Goal: Task Accomplishment & Management: Use online tool/utility

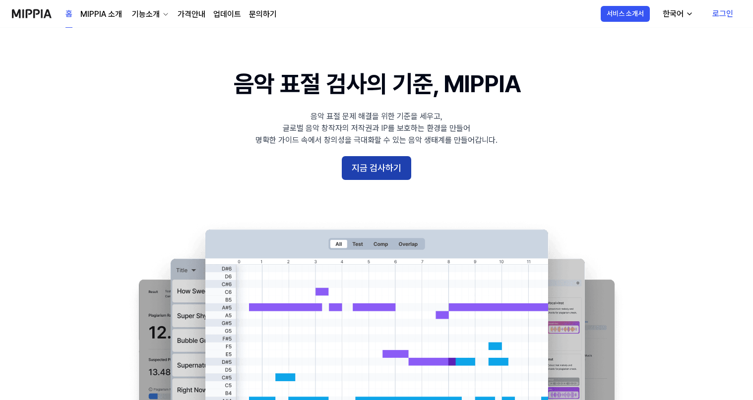
click at [373, 177] on button "지금 검사하기" at bounding box center [376, 168] width 69 height 24
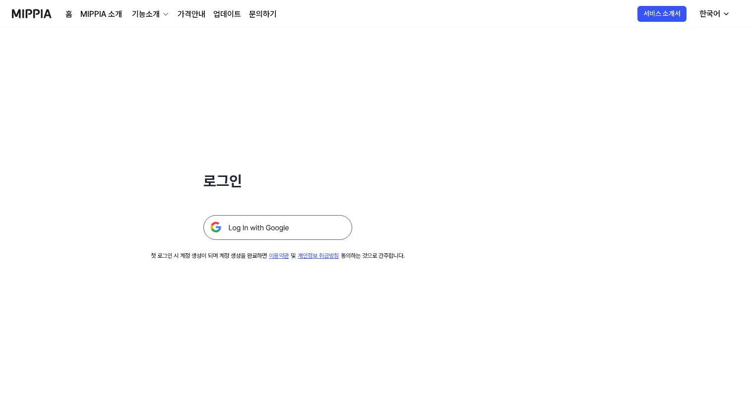
click at [262, 226] on img at bounding box center [277, 227] width 149 height 25
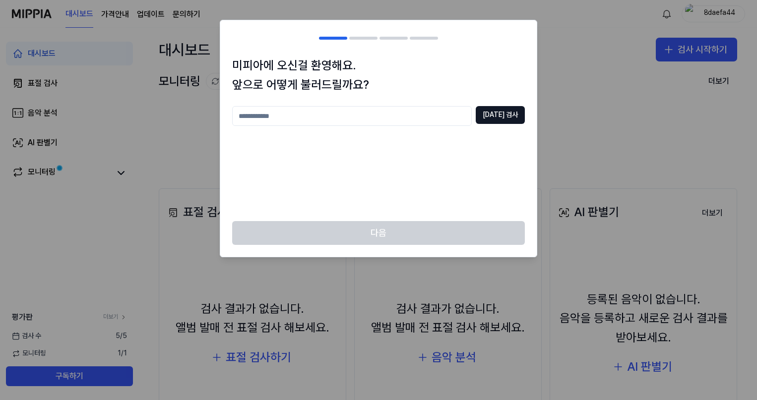
click at [453, 116] on input "text" at bounding box center [352, 116] width 240 height 20
type input "*"
type input "****"
click at [518, 114] on button "[DATE] 검사" at bounding box center [500, 115] width 49 height 18
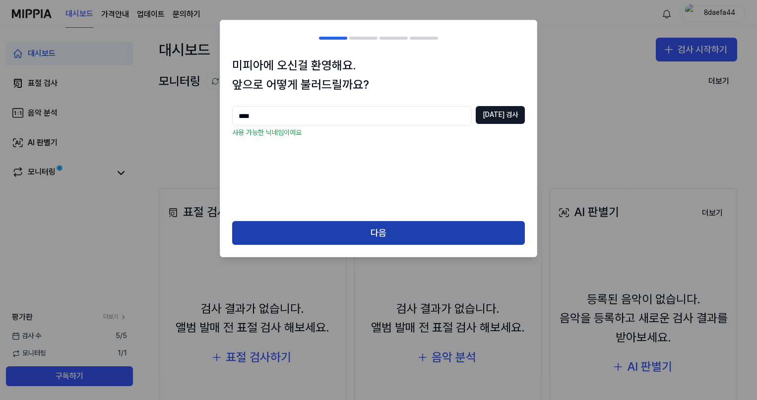
click at [366, 231] on button "다음" at bounding box center [378, 233] width 293 height 24
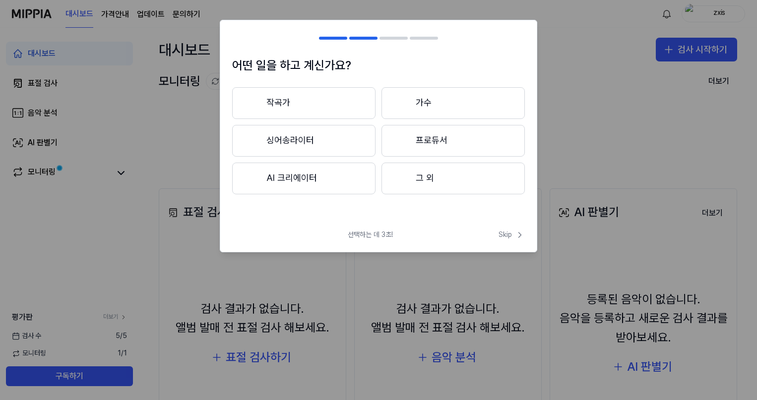
click at [338, 98] on button "작곡가" at bounding box center [303, 103] width 143 height 32
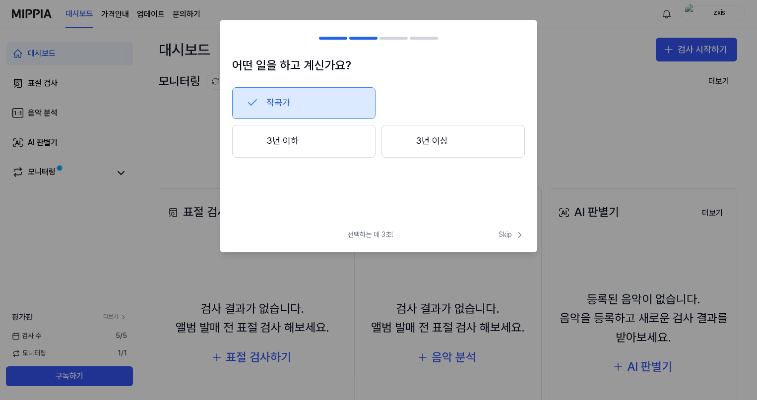
click at [421, 144] on button "3년 이상" at bounding box center [452, 141] width 143 height 33
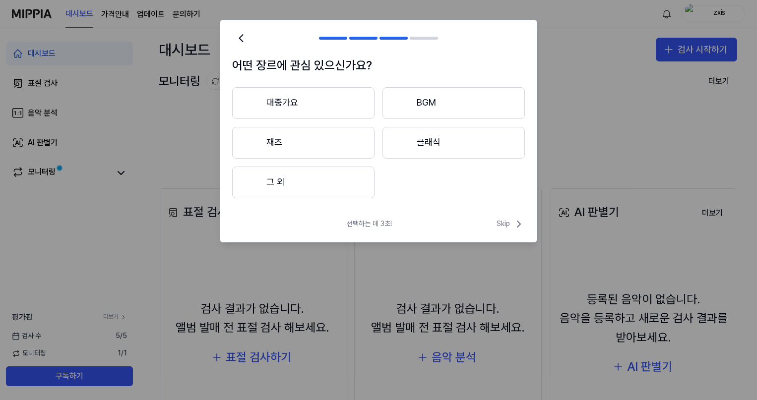
click at [429, 104] on button "BGM" at bounding box center [453, 103] width 142 height 32
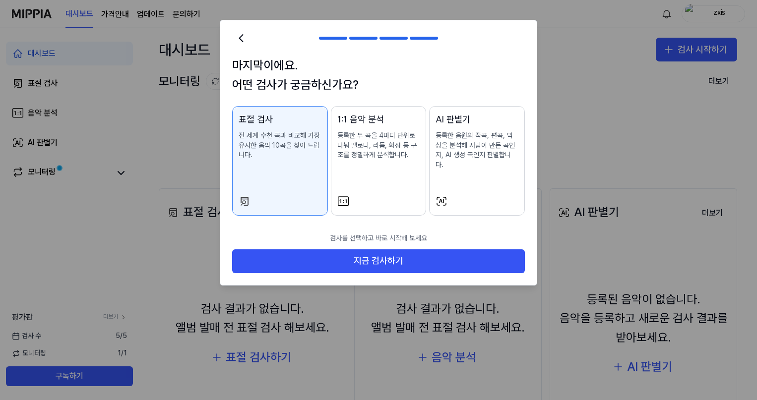
click at [481, 148] on p "등록한 음원의 작곡, 편곡, 믹싱을 분석해 사람이 만든 곡인지, AI 생성 곡인지 판별합니다." at bounding box center [477, 150] width 83 height 39
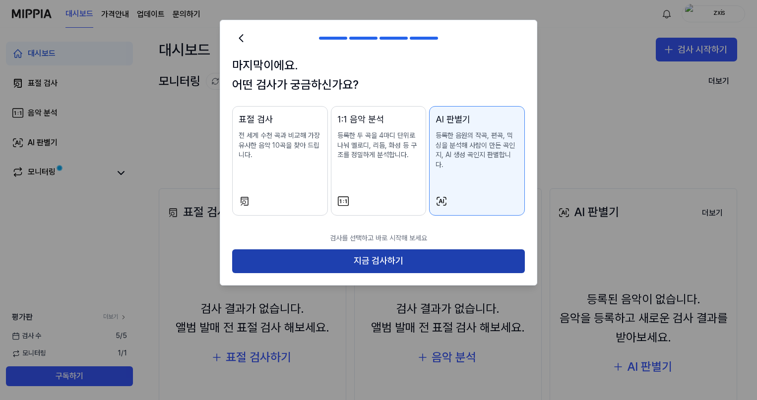
click at [392, 255] on button "지금 검사하기" at bounding box center [378, 262] width 293 height 24
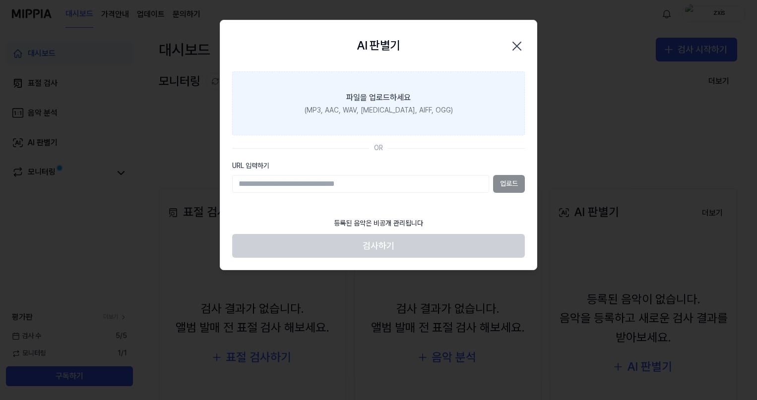
click at [408, 91] on label "파일을 업로드하세요 (MP3, AAC, WAV, [MEDICAL_DATA], AIFF, OGG)" at bounding box center [378, 103] width 293 height 64
click at [0, 0] on input "파일을 업로드하세요 (MP3, AAC, WAV, [MEDICAL_DATA], AIFF, OGG)" at bounding box center [0, 0] width 0 height 0
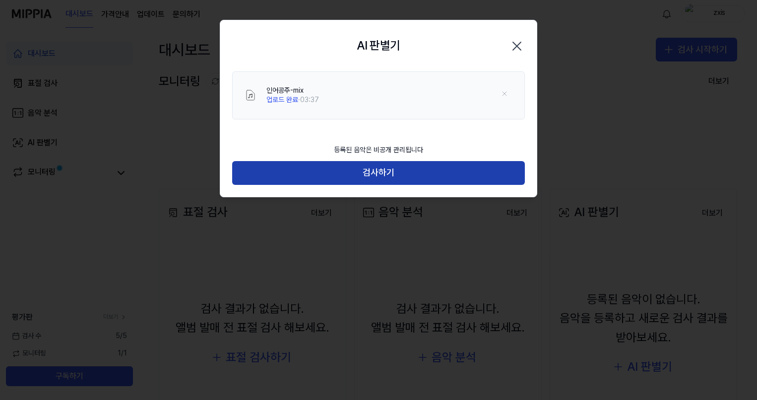
click at [356, 173] on button "검사하기" at bounding box center [378, 173] width 293 height 24
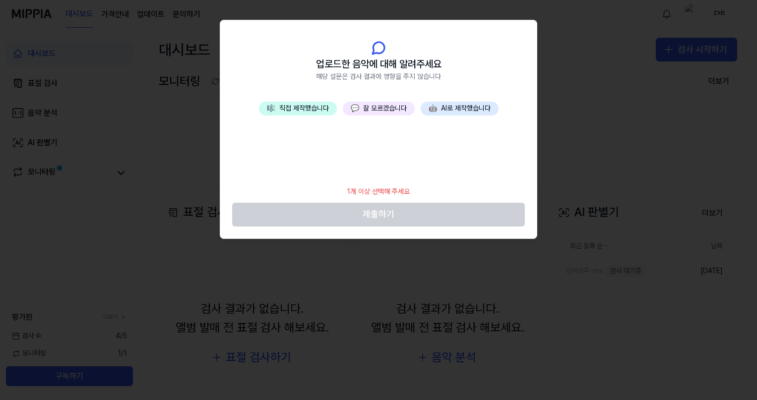
click at [372, 109] on button "💬 잘 모르겠습니다" at bounding box center [379, 109] width 72 height 14
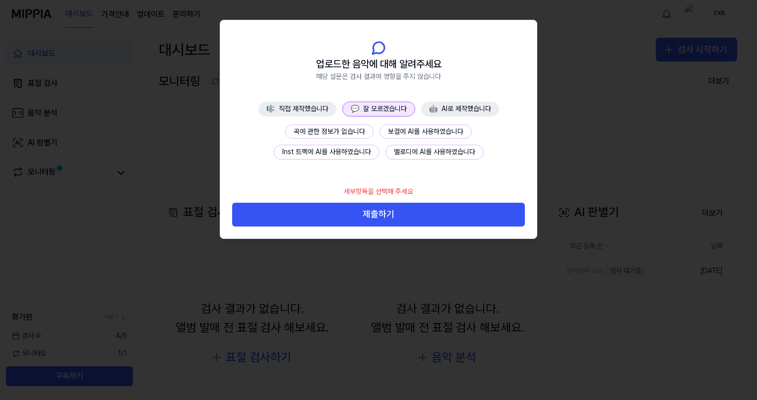
click at [350, 132] on button "곡에 관한 정보가 없습니다" at bounding box center [329, 132] width 88 height 15
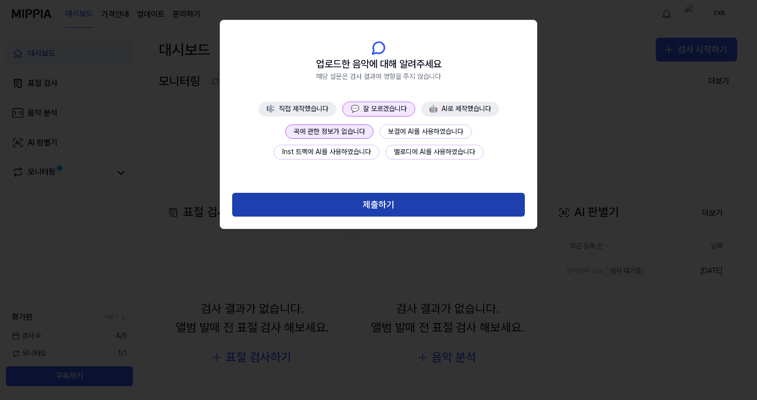
click at [369, 203] on button "제출하기" at bounding box center [378, 205] width 293 height 24
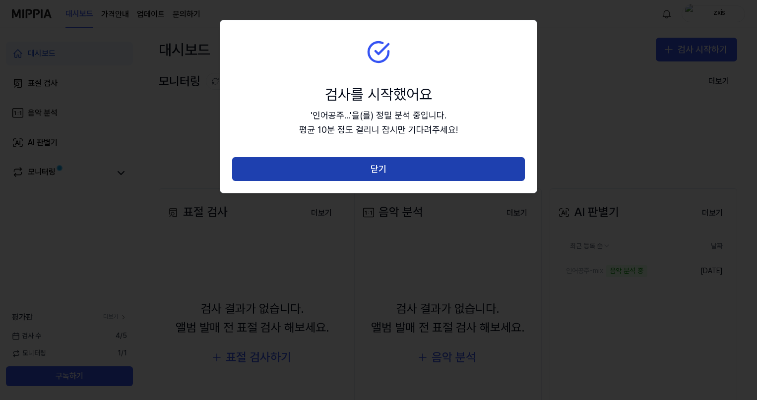
click at [378, 171] on button "닫기" at bounding box center [378, 169] width 293 height 24
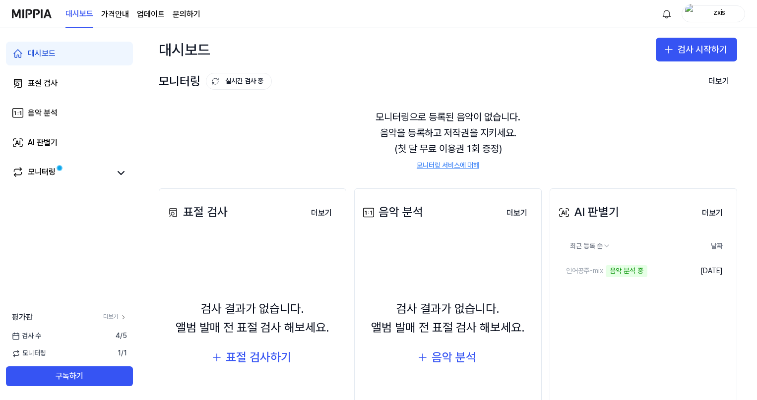
scroll to position [66, 0]
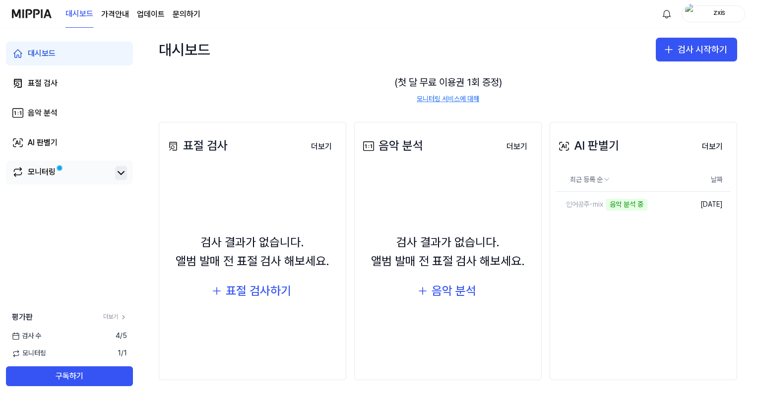
click at [123, 175] on icon at bounding box center [121, 173] width 12 height 12
click at [122, 174] on icon at bounding box center [121, 173] width 12 height 12
click at [109, 10] on page\) "가격안내" at bounding box center [115, 14] width 28 height 12
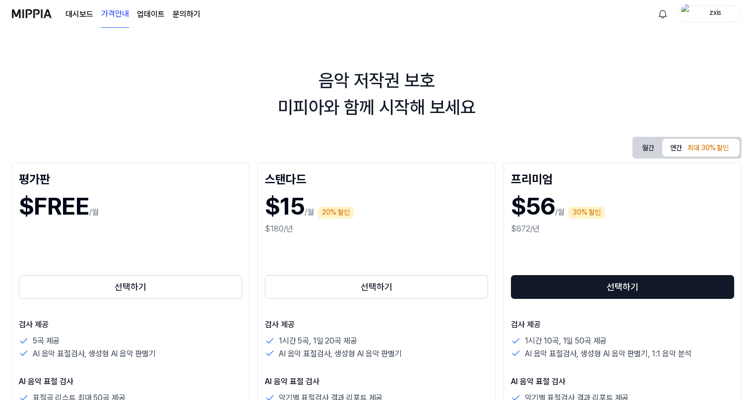
click at [31, 12] on img at bounding box center [32, 13] width 40 height 27
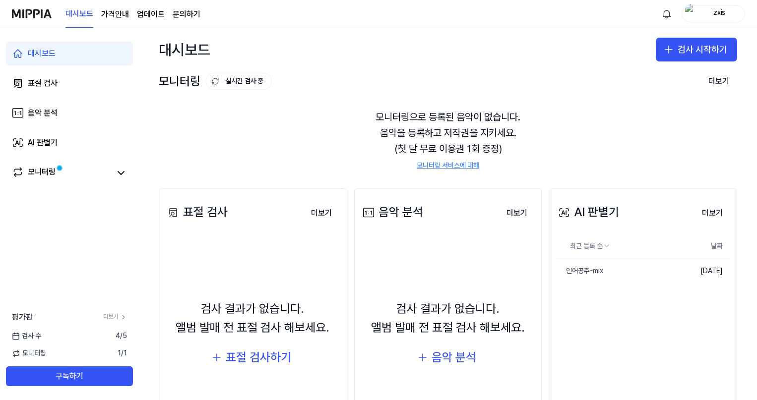
click at [181, 17] on link "문의하기" at bounding box center [187, 14] width 28 height 12
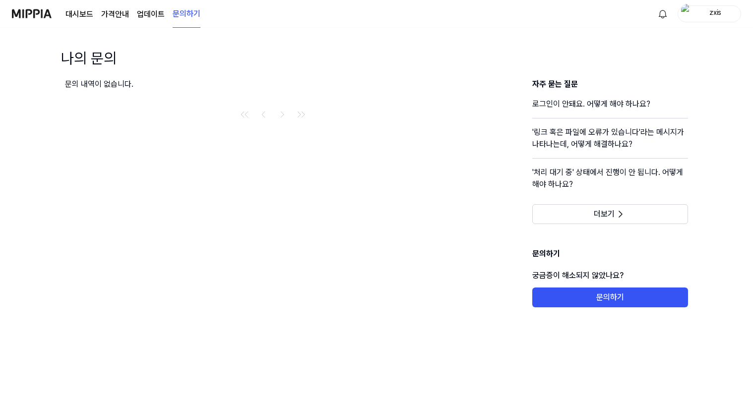
click at [42, 12] on img at bounding box center [32, 13] width 40 height 27
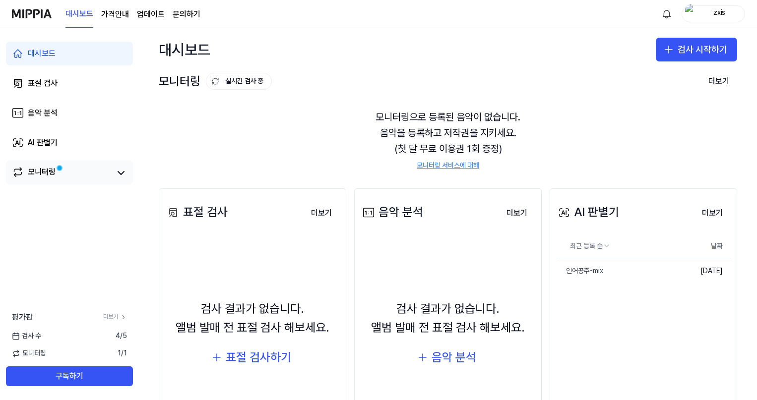
click at [49, 180] on div "모니터링" at bounding box center [42, 173] width 28 height 14
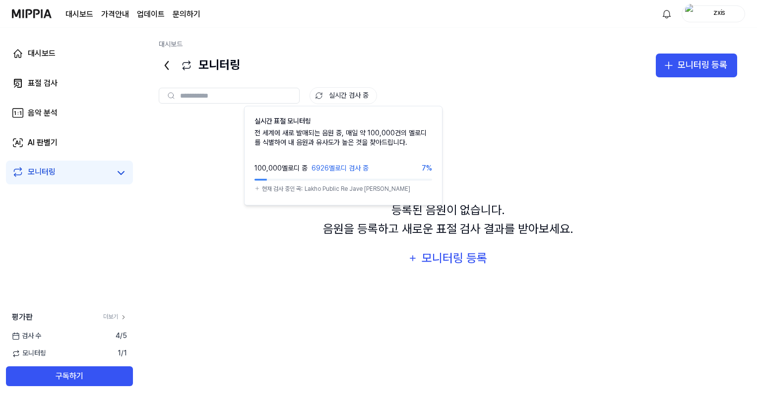
click at [339, 97] on button "실시간 검사 중" at bounding box center [343, 95] width 67 height 17
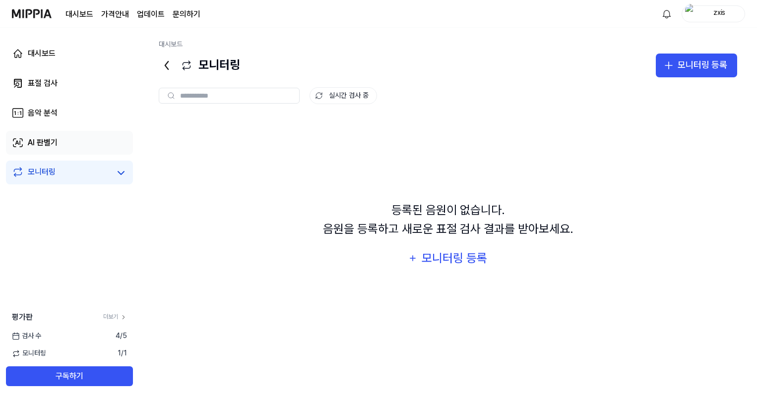
click at [39, 140] on div "AI 판별기" at bounding box center [43, 143] width 30 height 12
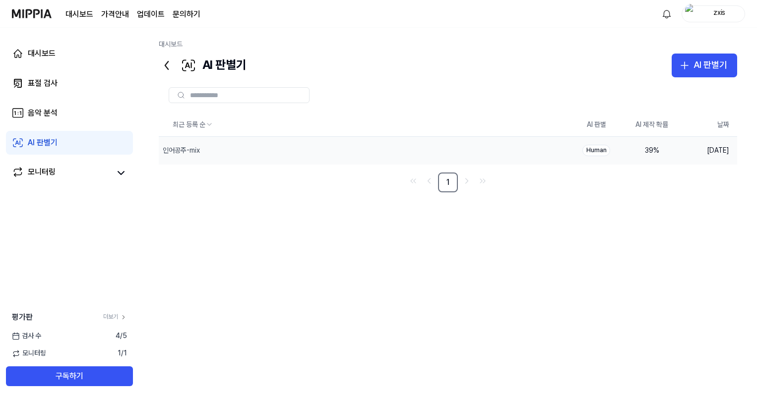
click at [626, 151] on td "39 %" at bounding box center [652, 151] width 56 height 28
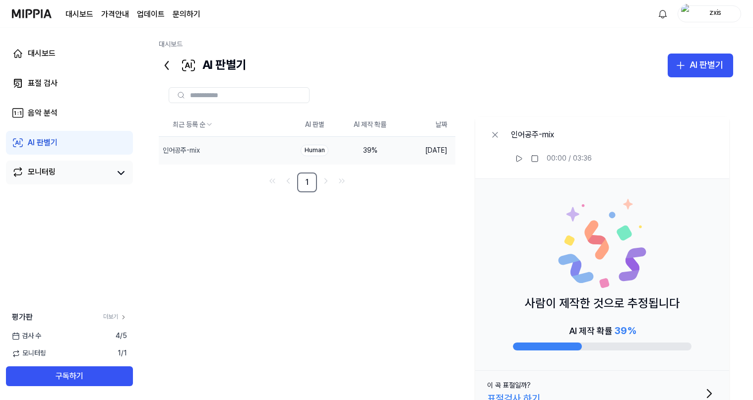
click at [72, 172] on link "모니터링" at bounding box center [61, 173] width 99 height 14
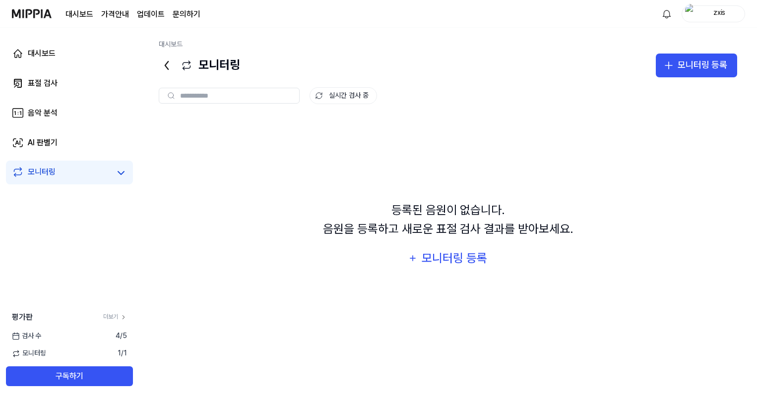
click at [364, 142] on div "등록된 음원이 없습니다. 음원을 등록하고 새로운 표절 검사 결과를 받아보세요. 모니터링 등록" at bounding box center [448, 236] width 578 height 238
click at [71, 118] on link "음악 분석" at bounding box center [69, 113] width 127 height 24
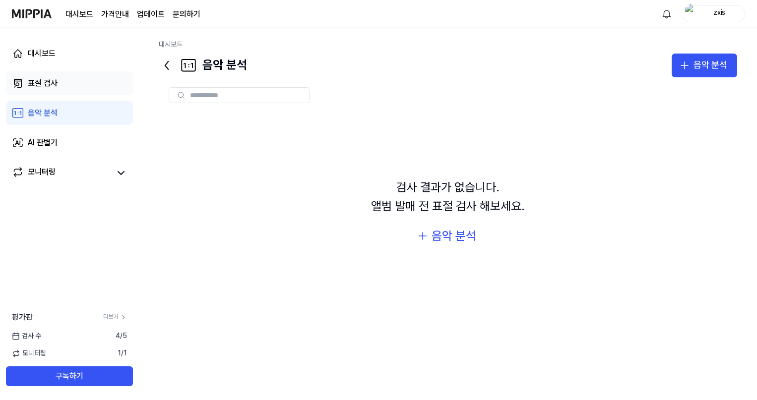
click at [63, 84] on link "표절 검사" at bounding box center [69, 83] width 127 height 24
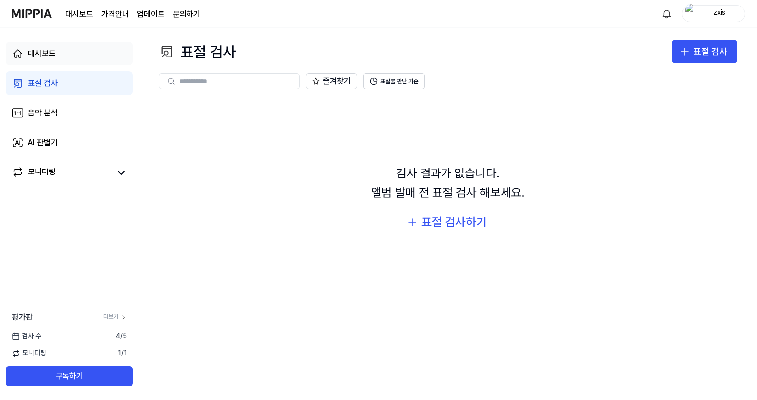
click at [56, 60] on link "대시보드" at bounding box center [69, 54] width 127 height 24
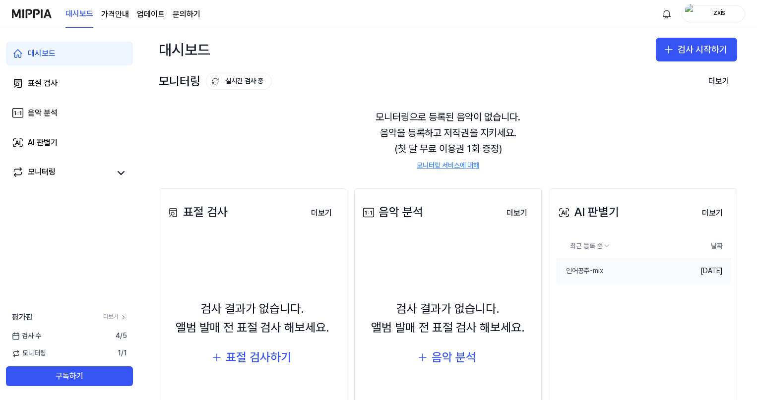
click at [702, 273] on td "[DATE]" at bounding box center [702, 271] width 58 height 26
click at [706, 210] on button "더보기" at bounding box center [712, 213] width 37 height 20
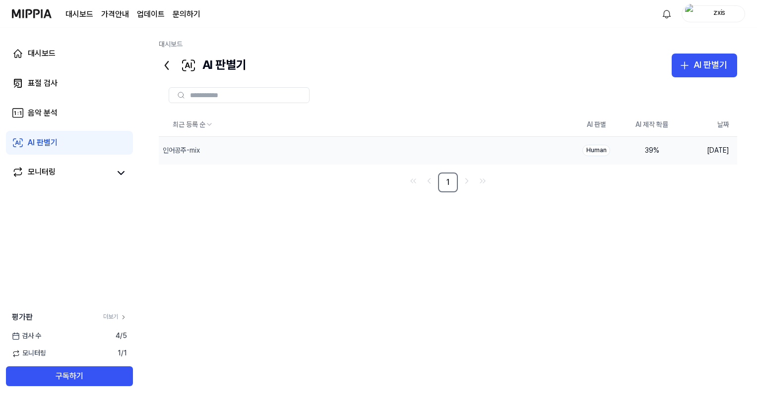
click at [659, 152] on div "39 %" at bounding box center [652, 151] width 40 height 10
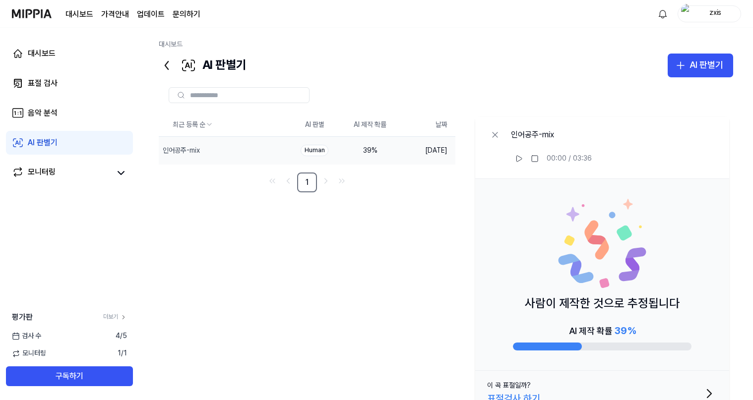
click at [317, 147] on div "Human" at bounding box center [315, 150] width 28 height 11
click at [314, 152] on div "Human" at bounding box center [315, 150] width 28 height 11
click at [204, 148] on div "인어공주-mix" at bounding box center [204, 150] width 91 height 27
click at [46, 172] on div "모니터링" at bounding box center [42, 173] width 28 height 14
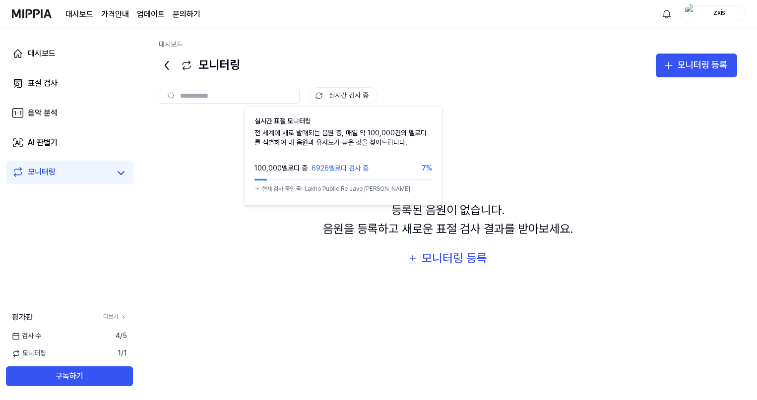
click at [362, 96] on button "실시간 검사 중" at bounding box center [343, 95] width 67 height 17
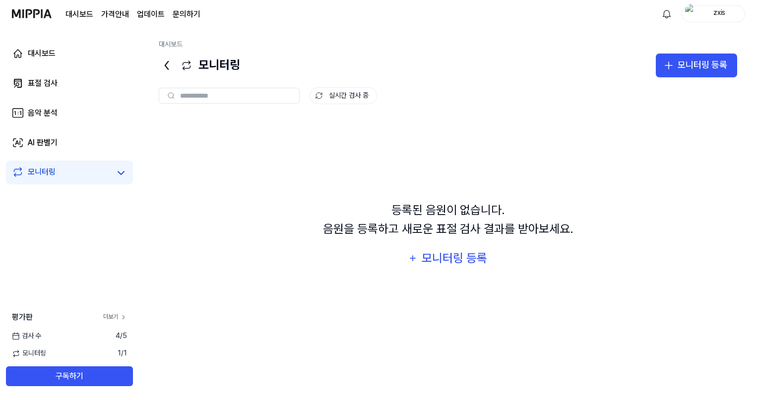
click at [121, 318] on icon at bounding box center [123, 317] width 7 height 7
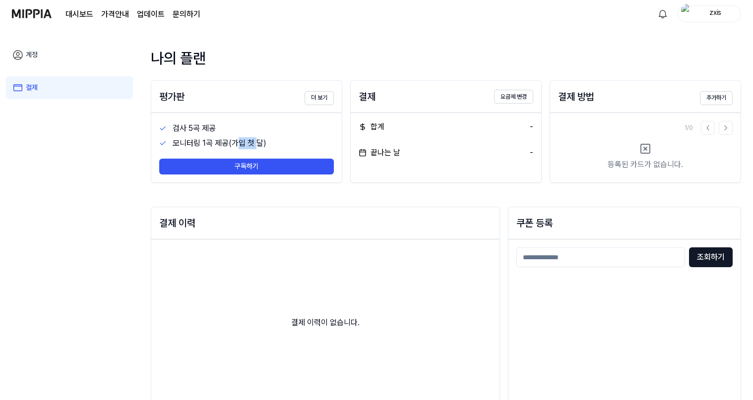
drag, startPoint x: 237, startPoint y: 142, endPoint x: 255, endPoint y: 144, distance: 17.9
click at [255, 144] on div "모니터링 1곡 제공(가입 첫 달)" at bounding box center [253, 143] width 161 height 12
click at [626, 35] on div "나의 플랜 평가판 더 보기 검사 5곡 제공 모니터링 1곡 제공(가입 첫 달) 구독하기 결제 요금제 변경 합계 - 끝나는 날 - 결제 방법 추가…" at bounding box center [446, 214] width 614 height 373
